Goal: Transaction & Acquisition: Purchase product/service

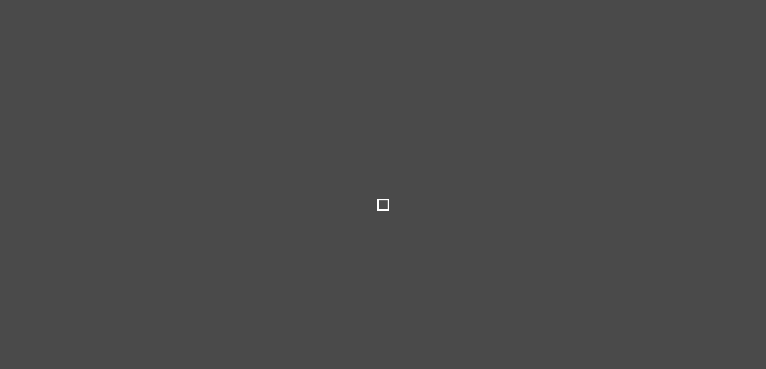
type input "*****"
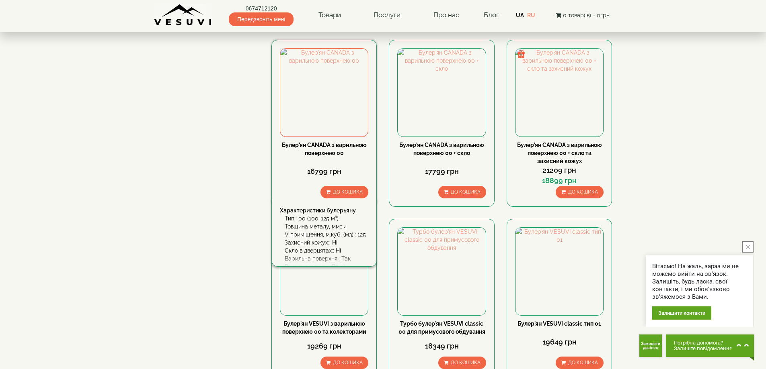
scroll to position [764, 0]
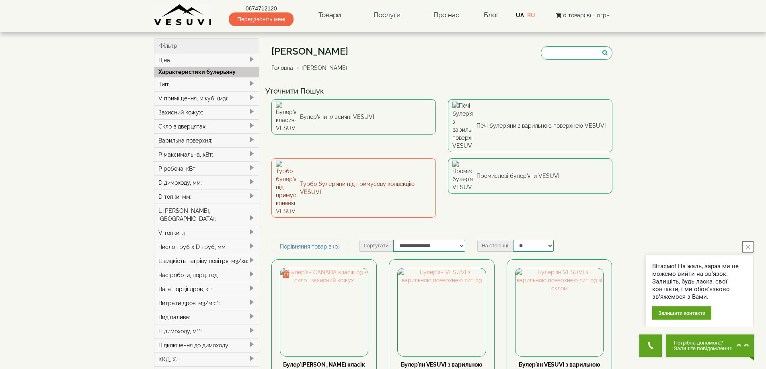
click at [326, 158] on link "Турбо булер'яни під примусову конвекцію VESUVI" at bounding box center [353, 187] width 164 height 59
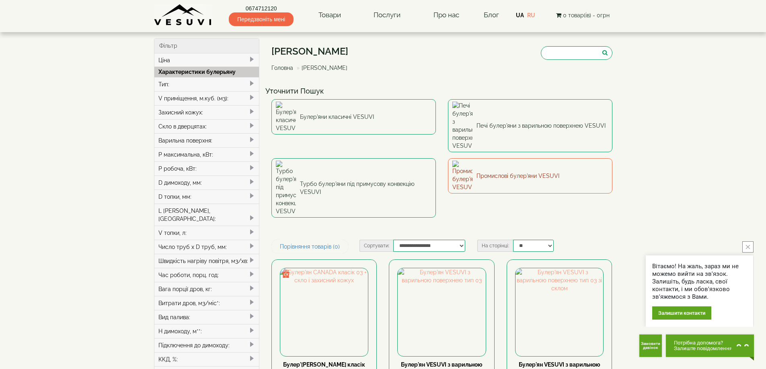
click at [503, 158] on link "Промислові булер'яни VESUVI" at bounding box center [530, 175] width 164 height 35
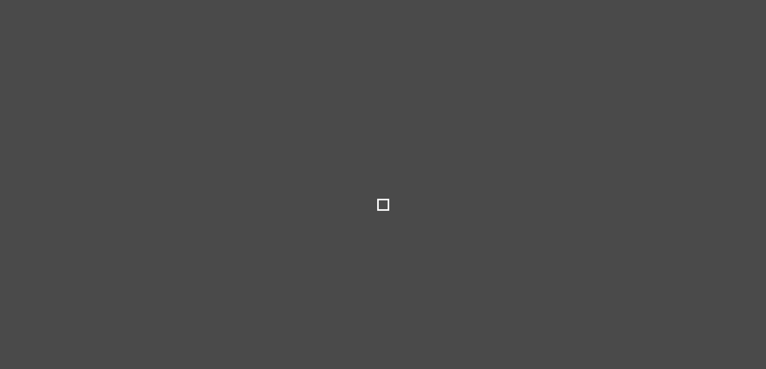
select select
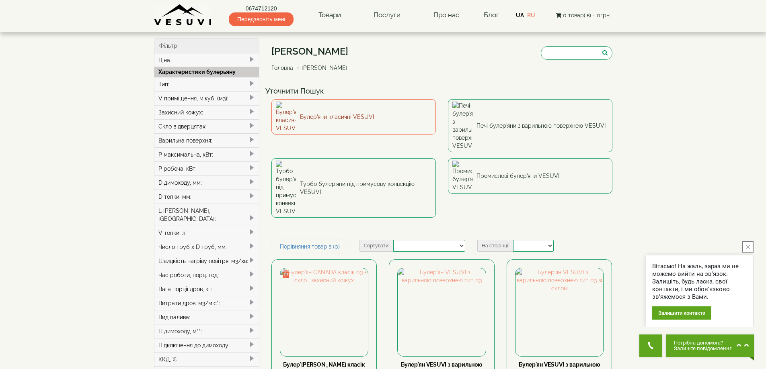
click at [338, 111] on link "Булер'яни класичні VESUVI" at bounding box center [353, 116] width 164 height 35
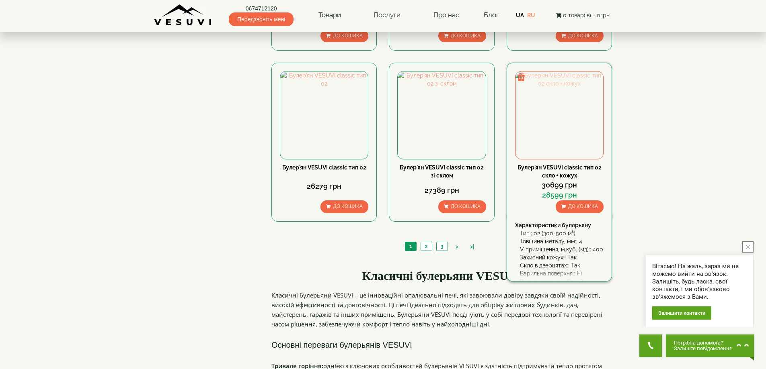
scroll to position [764, 0]
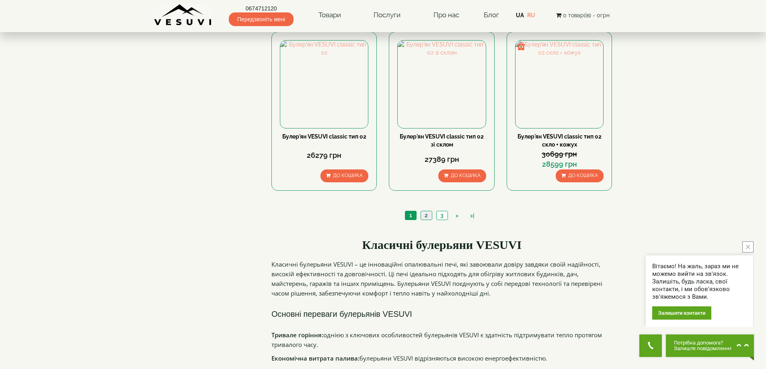
click at [425, 217] on link "2" at bounding box center [425, 215] width 11 height 8
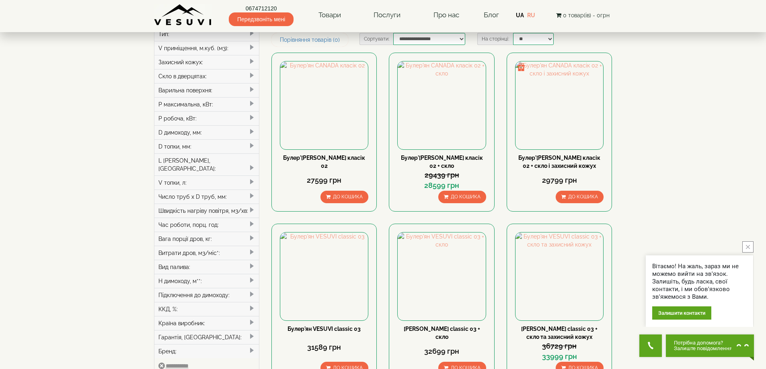
scroll to position [121, 0]
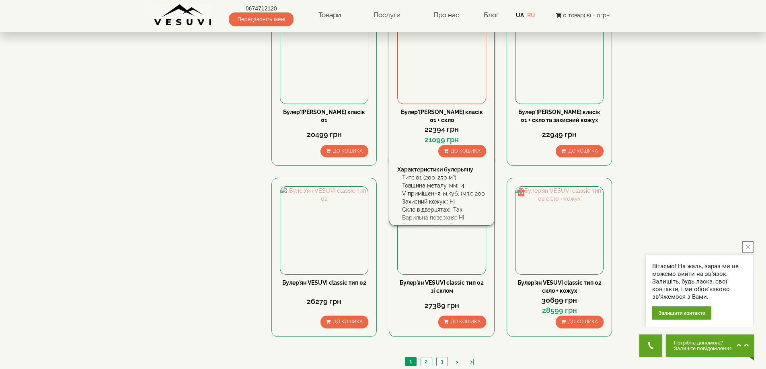
scroll to position [603, 0]
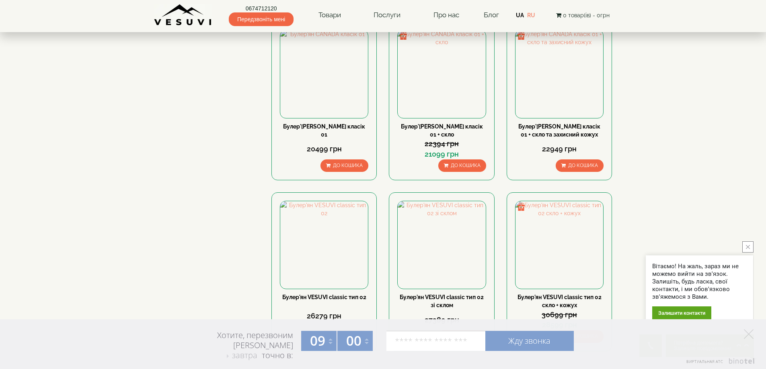
click at [222, 252] on div "Фільтр Ціна грн ***** – грн ***** Характеристики булерьяну Тип: 10 00 (100-125 …" at bounding box center [383, 149] width 470 height 1429
click at [748, 335] on polygon at bounding box center [749, 335] width 10 height 10
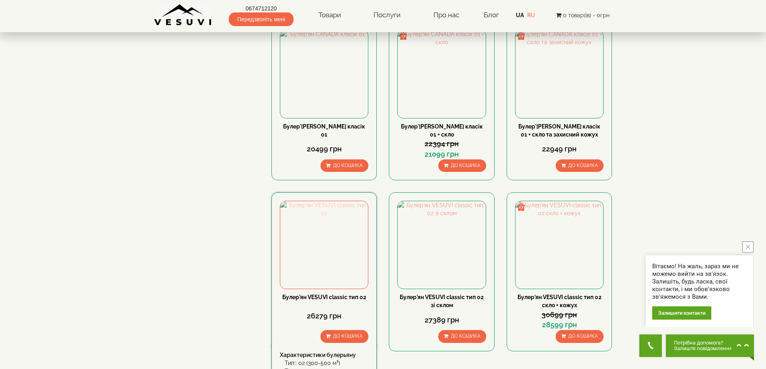
click at [328, 234] on img at bounding box center [324, 245] width 88 height 88
